Goal: Navigation & Orientation: Find specific page/section

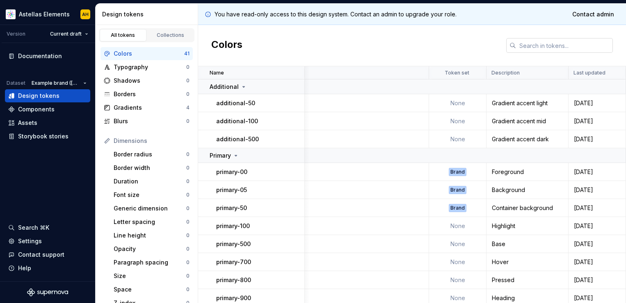
scroll to position [0, 163]
click at [553, 43] on input "text" at bounding box center [564, 45] width 97 height 15
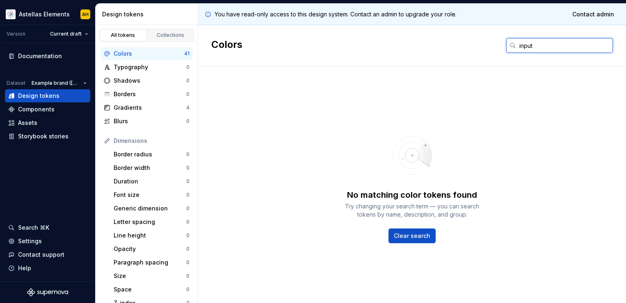
type input "input"
click at [119, 12] on div "Design tokens" at bounding box center [148, 14] width 92 height 8
click at [209, 39] on div "Colors input" at bounding box center [412, 45] width 428 height 41
click at [226, 48] on h2 "Colors" at bounding box center [226, 45] width 31 height 15
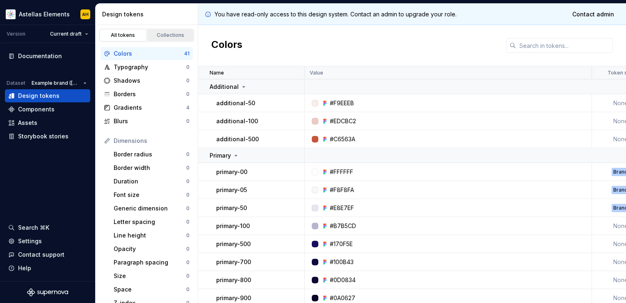
click at [169, 36] on div "Collections" at bounding box center [170, 35] width 41 height 7
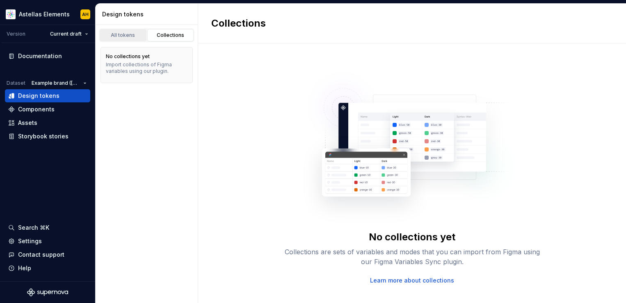
click at [130, 34] on div "All tokens" at bounding box center [123, 35] width 41 height 7
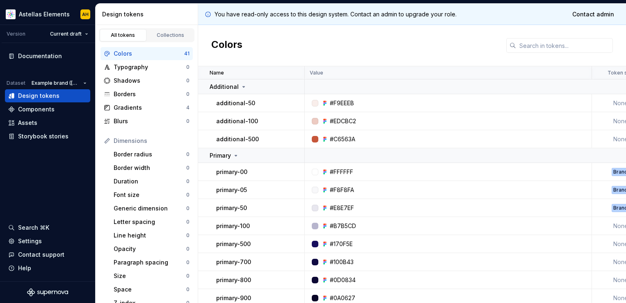
click at [128, 12] on div "Design tokens" at bounding box center [148, 14] width 92 height 8
click at [144, 16] on div "Design tokens" at bounding box center [148, 14] width 92 height 8
click at [63, 107] on div "Components" at bounding box center [47, 109] width 79 height 8
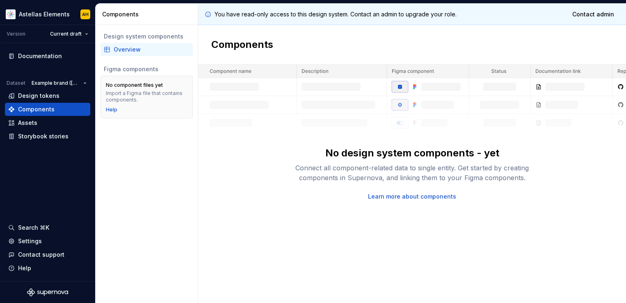
click at [247, 83] on img at bounding box center [412, 98] width 428 height 67
